Goal: Task Accomplishment & Management: Use online tool/utility

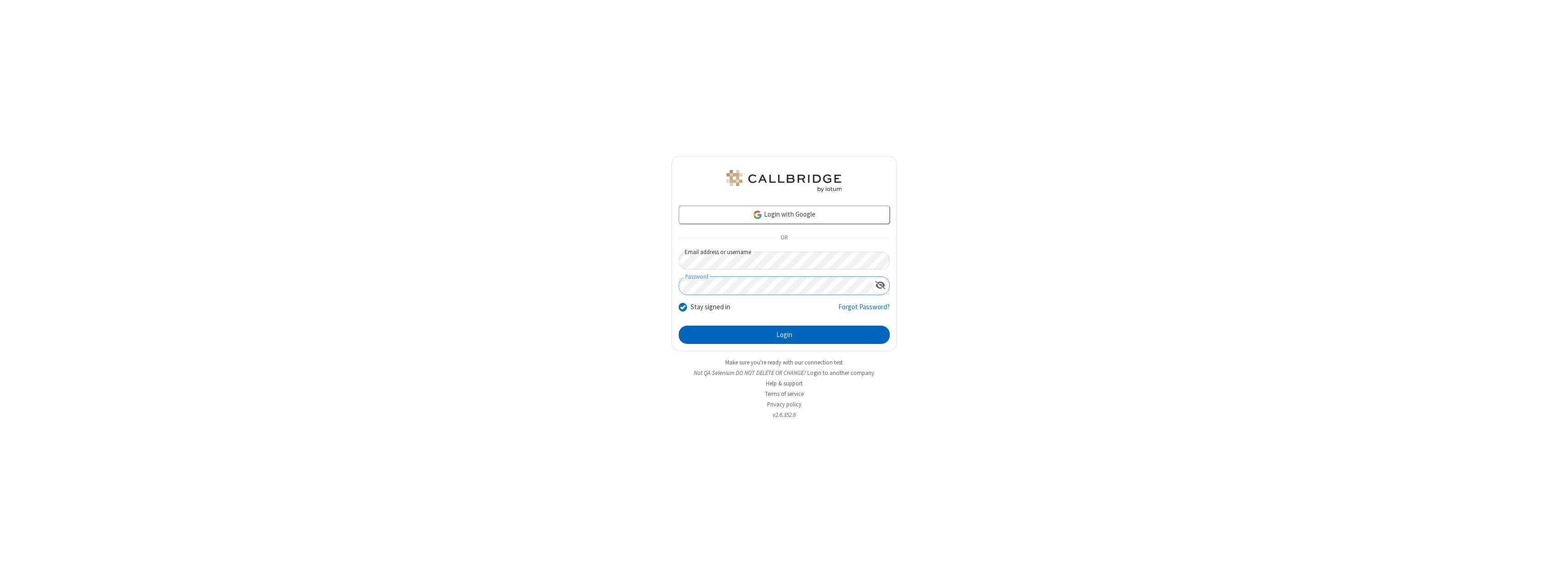
click at [784, 335] on button "Login" at bounding box center [784, 335] width 211 height 19
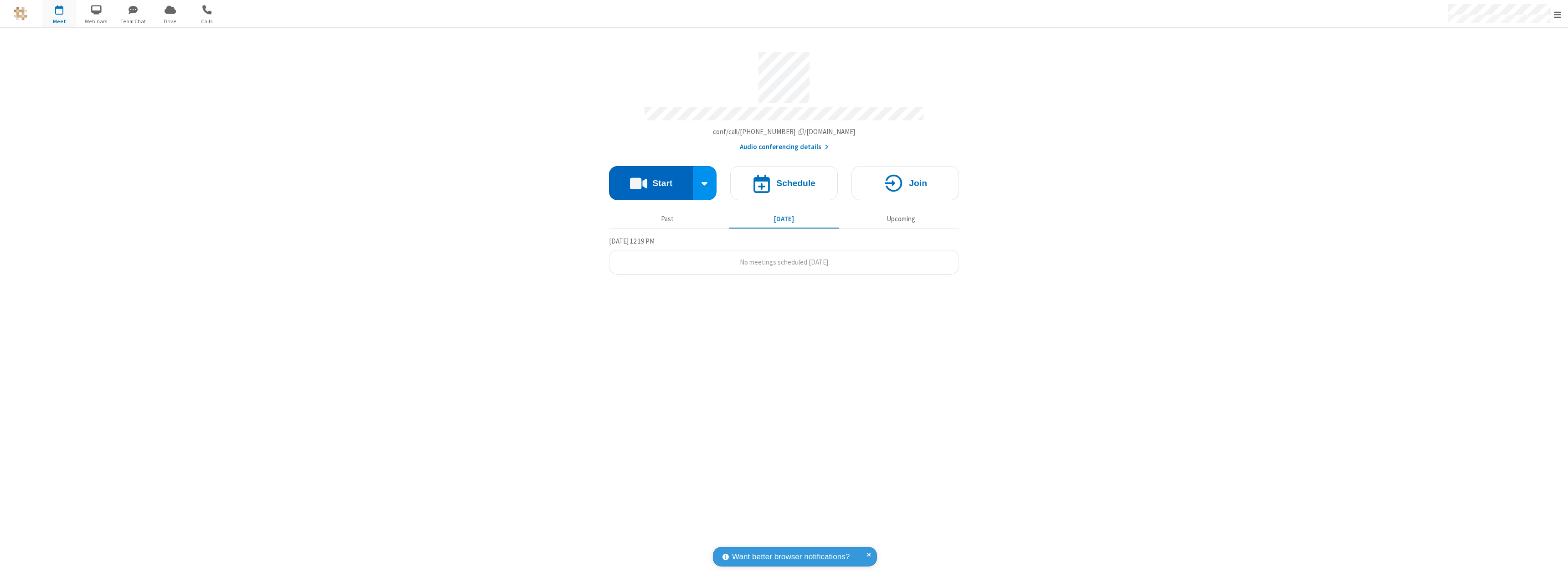
click at [651, 179] on button "Start" at bounding box center [651, 183] width 84 height 34
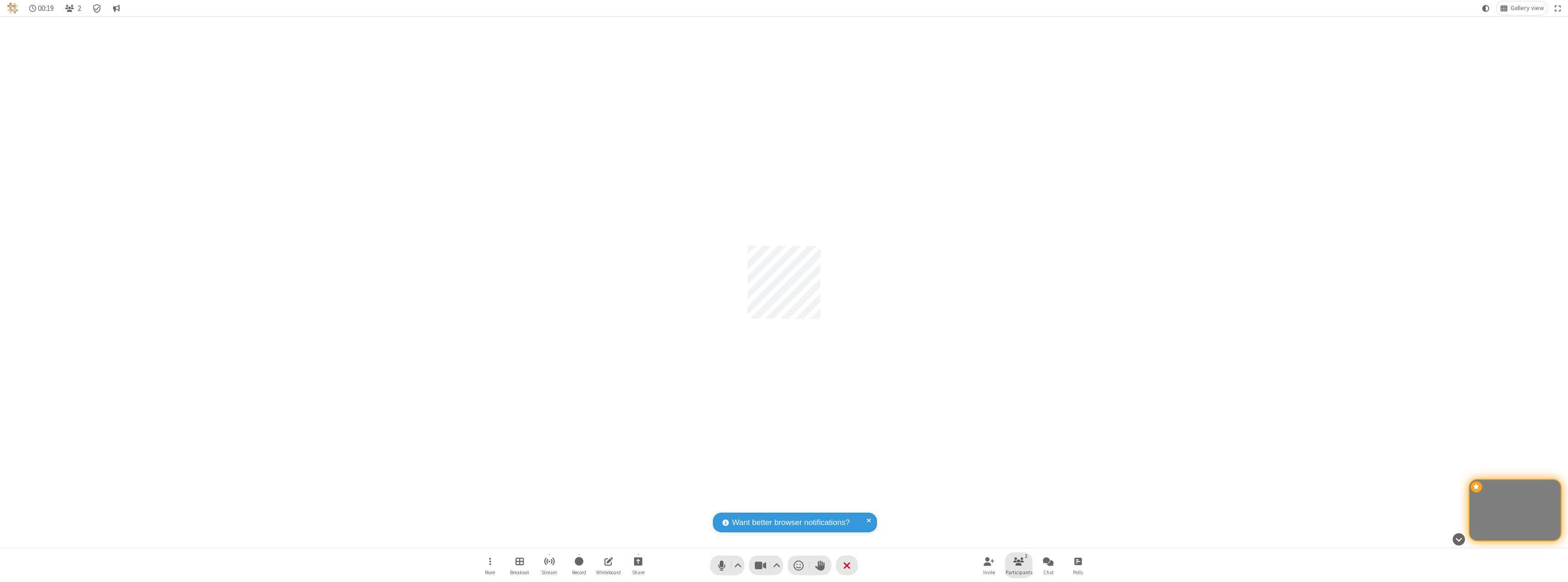
click at [1019, 572] on span "Participants" at bounding box center [1019, 572] width 27 height 5
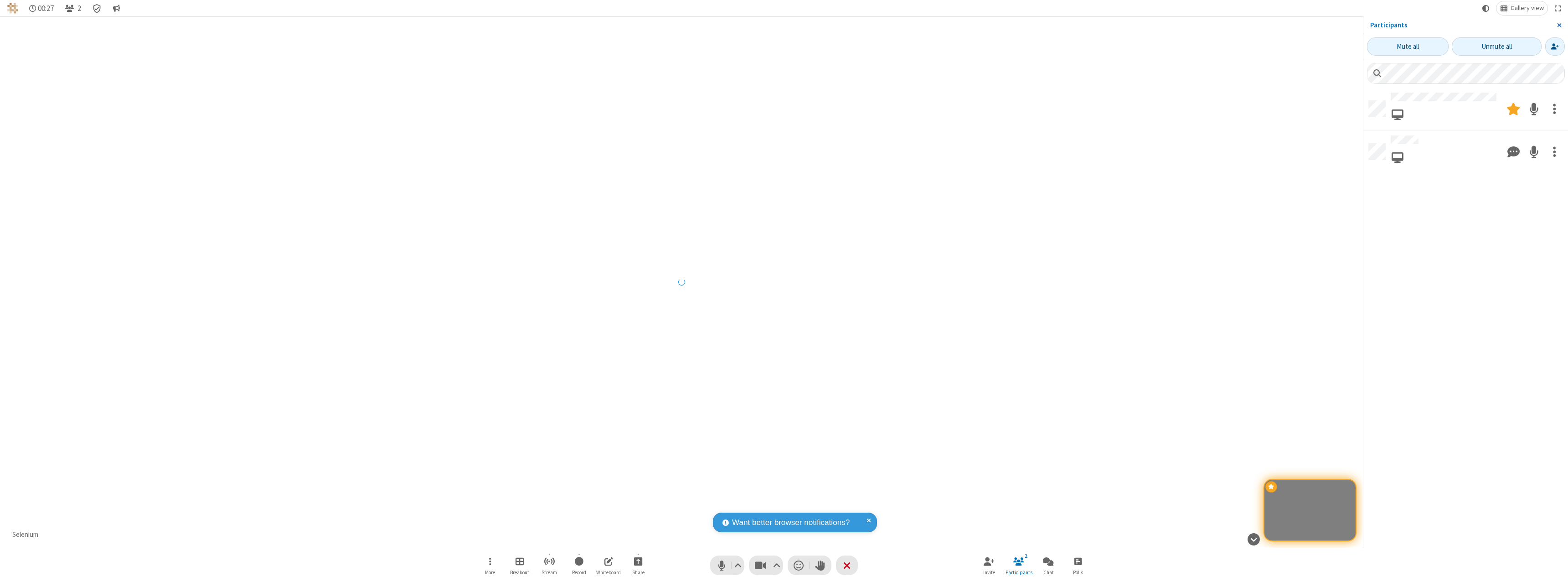
click at [1559, 25] on span "Close sidebar" at bounding box center [1559, 25] width 5 height 7
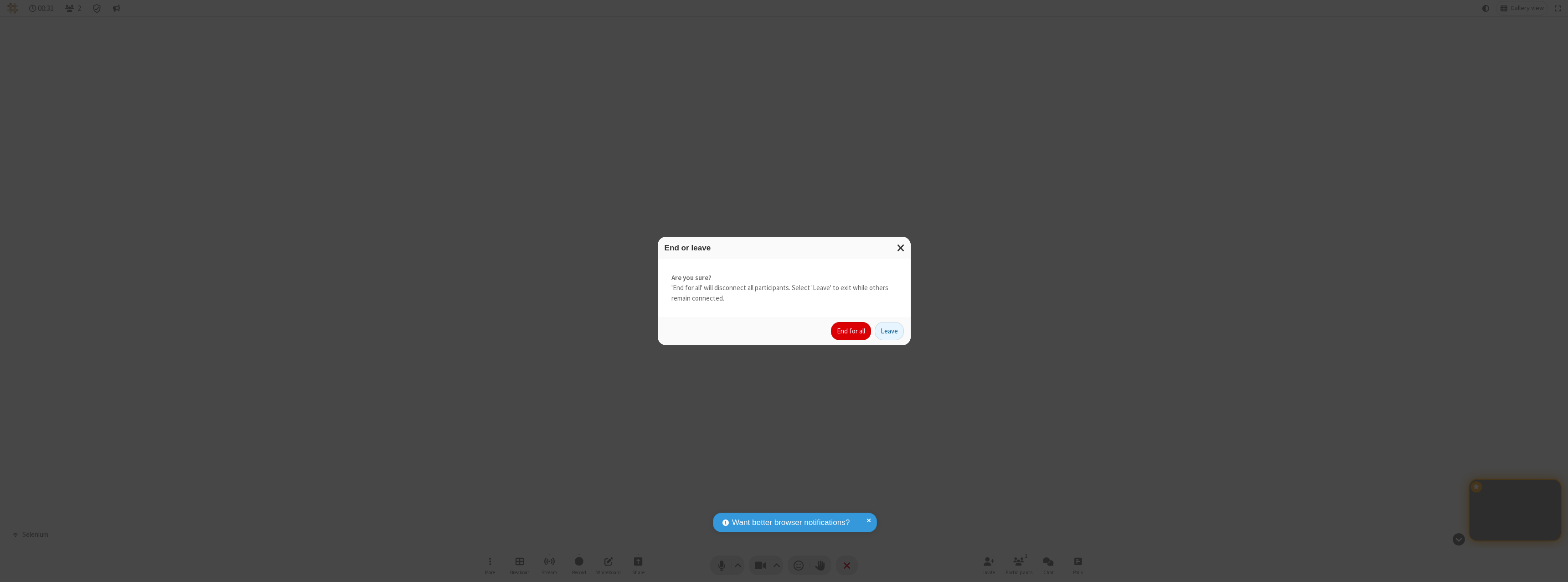
click at [851, 331] on button "End for all" at bounding box center [851, 331] width 40 height 19
